Goal: Information Seeking & Learning: Learn about a topic

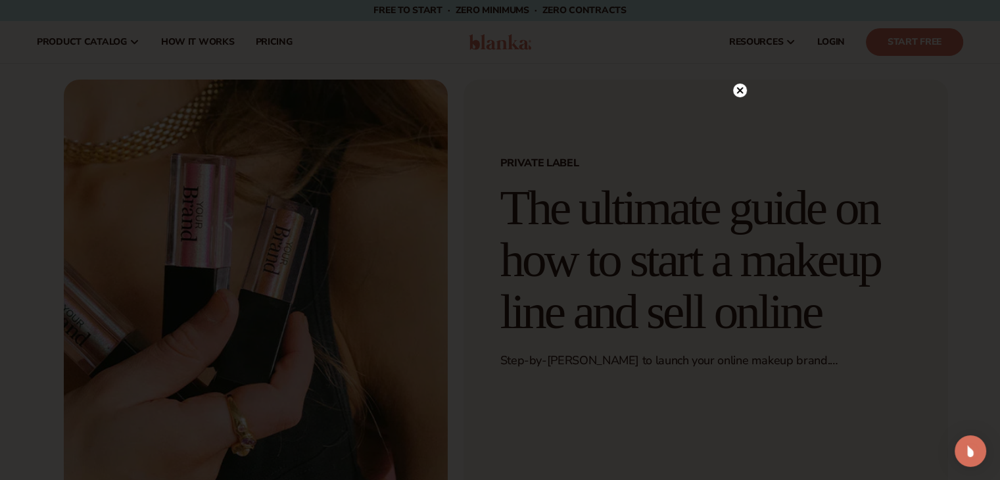
click at [739, 87] on circle at bounding box center [740, 91] width 14 height 14
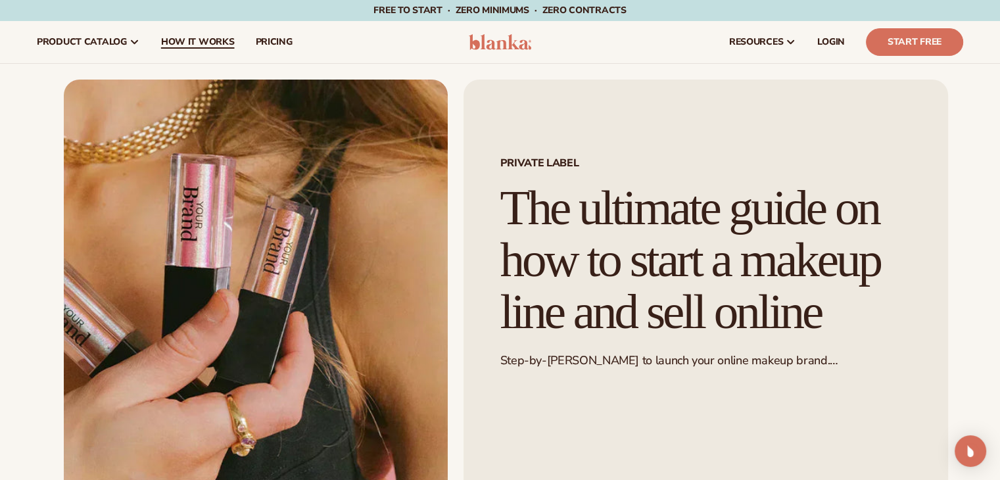
click at [206, 43] on span "How It Works" at bounding box center [198, 42] width 74 height 11
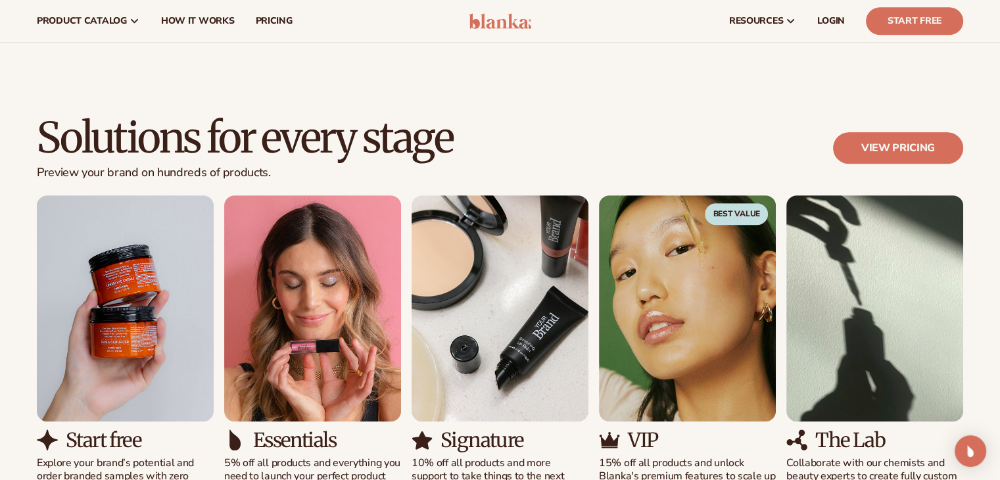
scroll to position [723, 0]
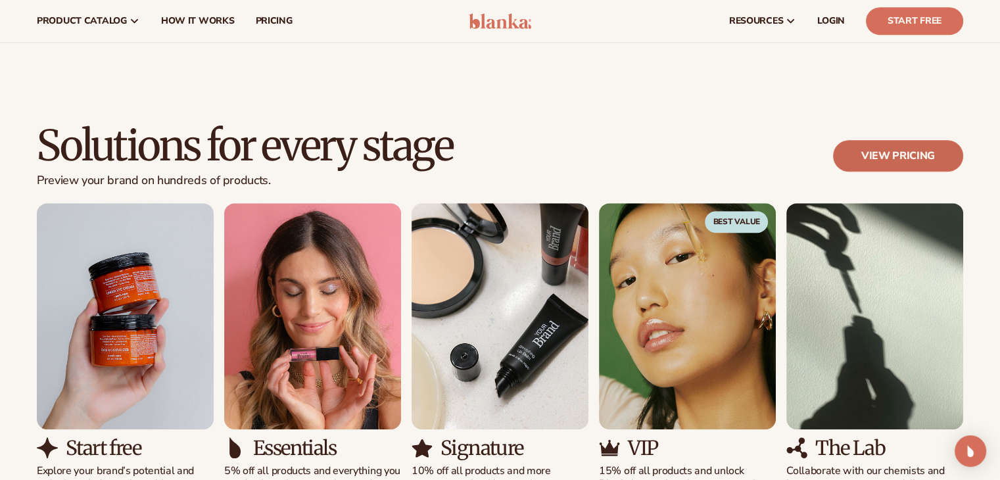
click at [873, 158] on link "View pricing" at bounding box center [898, 156] width 130 height 32
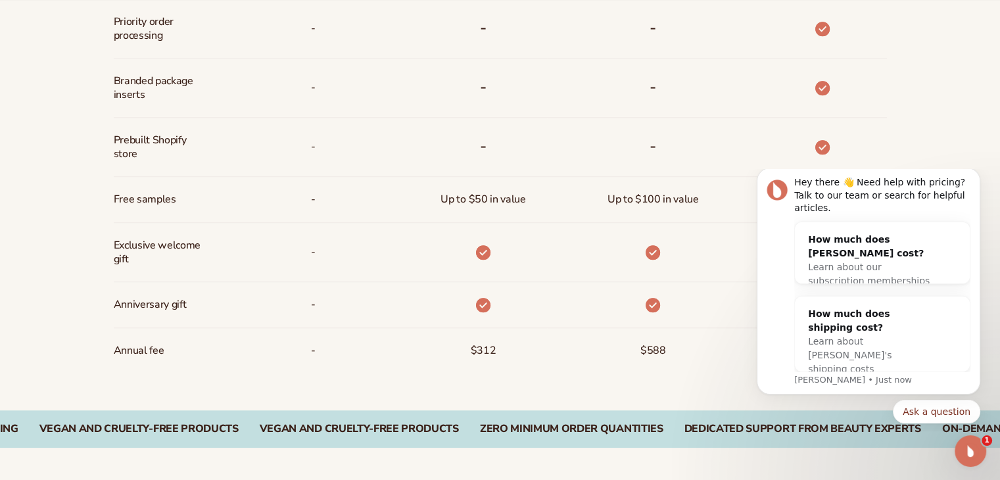
scroll to position [1052, 0]
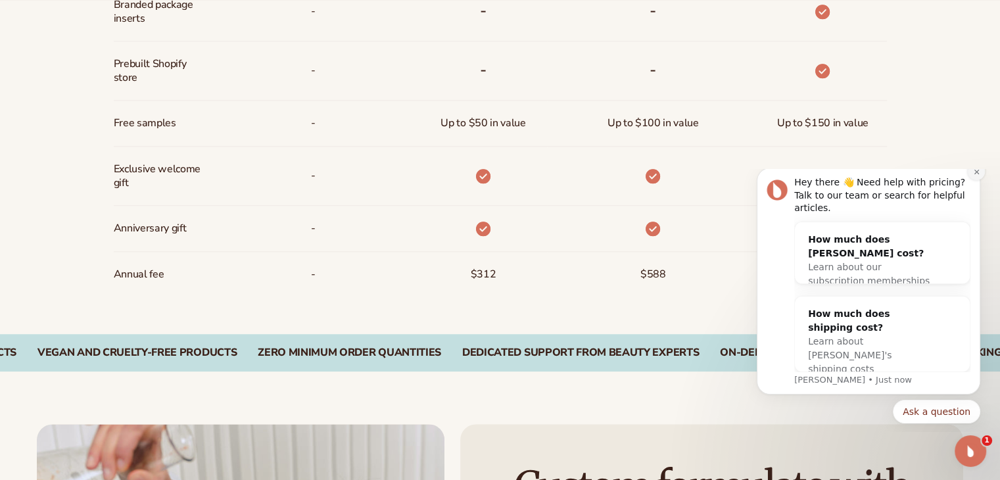
click at [978, 176] on icon "Dismiss notification" at bounding box center [976, 171] width 7 height 7
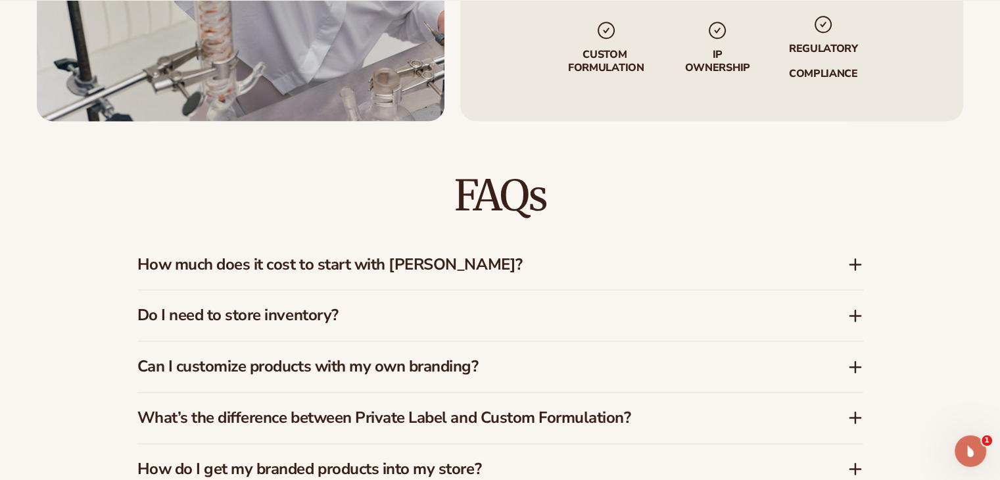
scroll to position [1775, 0]
click at [583, 261] on h3 "How much does it cost to start with Blanka?" at bounding box center [472, 263] width 671 height 19
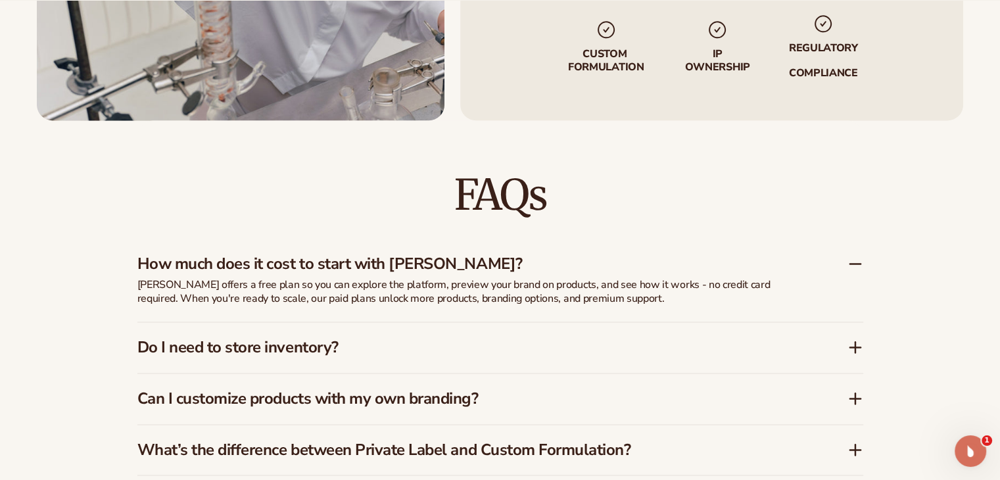
click at [583, 261] on h3 "How much does it cost to start with Blanka?" at bounding box center [472, 263] width 671 height 19
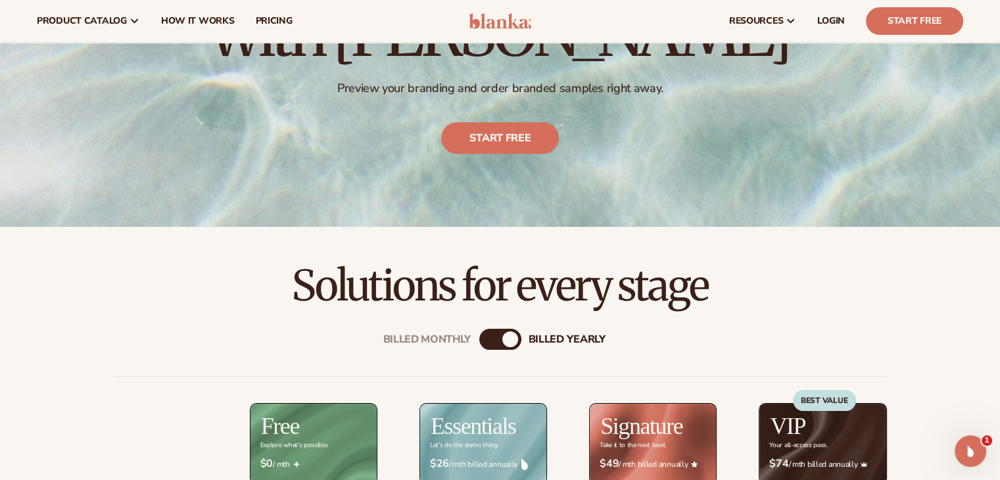
scroll to position [0, 0]
